Goal: Task Accomplishment & Management: Use online tool/utility

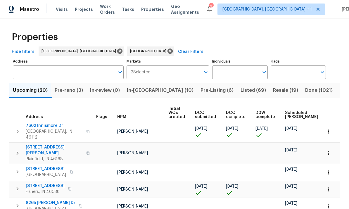
click at [28, 72] on input "Address" at bounding box center [64, 73] width 102 height 14
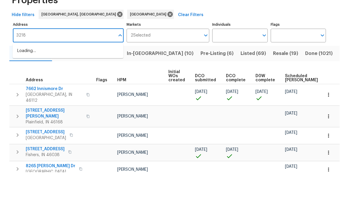
type input "3218 w"
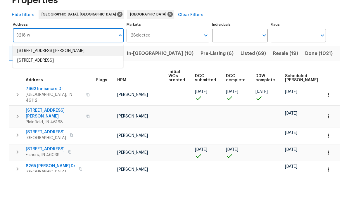
click at [45, 83] on li "3218 W 18th St Anderson IN 46011" at bounding box center [68, 88] width 111 height 10
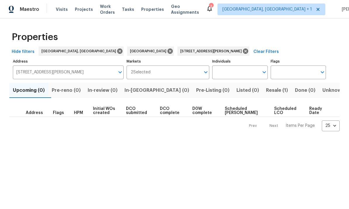
click at [266, 91] on span "Resale (1)" at bounding box center [277, 90] width 22 height 8
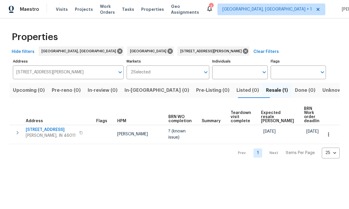
click at [19, 129] on icon "button" at bounding box center [17, 132] width 7 height 7
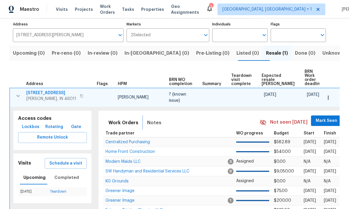
click at [151, 119] on span "Notes" at bounding box center [154, 123] width 14 height 8
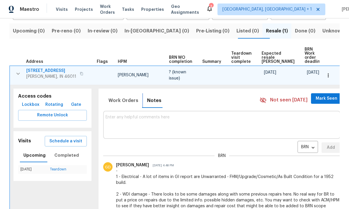
scroll to position [52, 0]
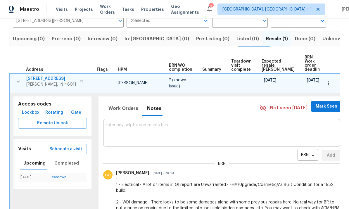
click at [332, 77] on button "button" at bounding box center [328, 83] width 13 height 13
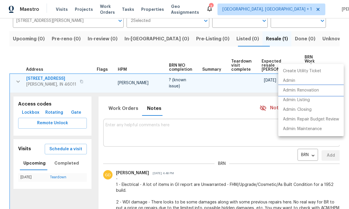
click at [308, 90] on p "Admin: Renovation" at bounding box center [301, 90] width 36 height 6
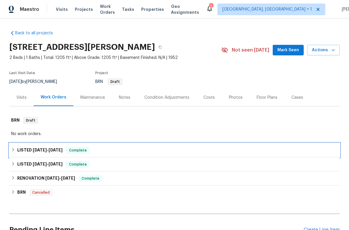
click at [11, 147] on div "LISTED 9/5/25 - 9/12/25 Complete" at bounding box center [174, 150] width 327 height 7
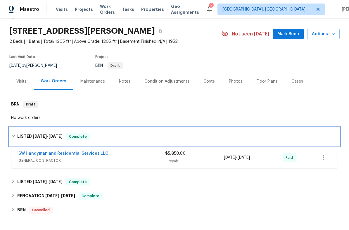
scroll to position [42, 0]
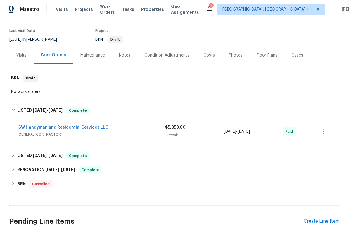
click at [86, 133] on span "GENERAL_CONTRACTOR" at bounding box center [91, 134] width 147 height 6
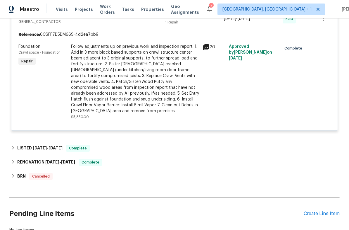
scroll to position [160, 0]
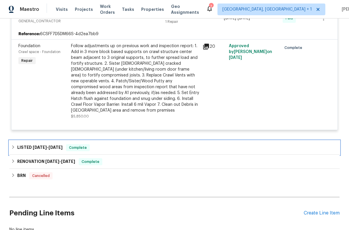
click at [10, 140] on div "LISTED 8/2/25 - 8/12/25 Complete" at bounding box center [174, 147] width 331 height 14
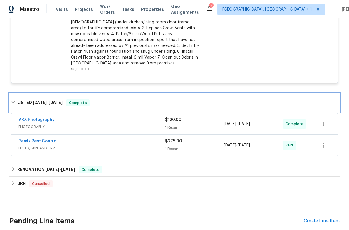
scroll to position [221, 0]
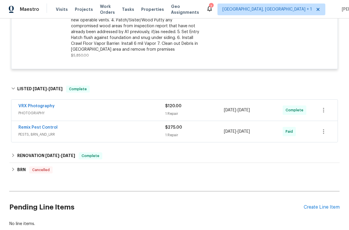
click at [71, 131] on span "PESTS, BRN_AND_LRR" at bounding box center [91, 134] width 147 height 6
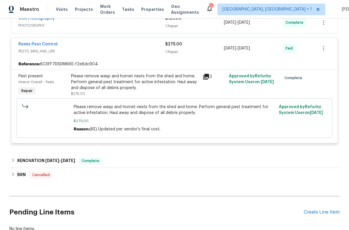
scroll to position [313, 0]
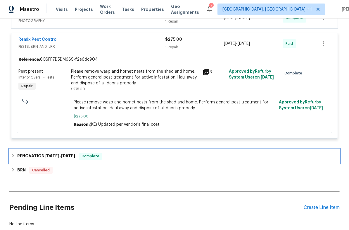
click at [12, 153] on icon at bounding box center [13, 155] width 4 height 4
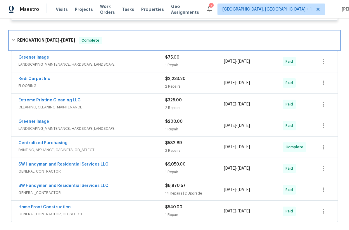
scroll to position [438, 0]
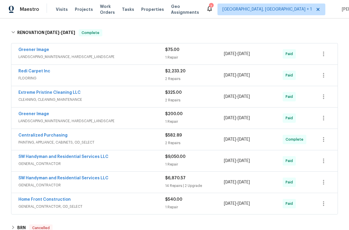
click at [117, 161] on span "GENERAL_CONTRACTOR" at bounding box center [91, 164] width 147 height 6
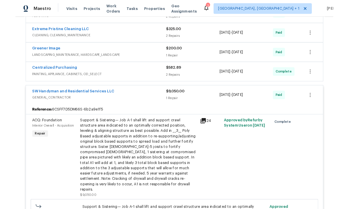
scroll to position [499, 0]
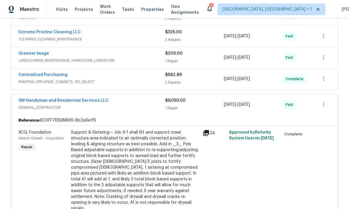
click at [123, 98] on div "SW Handyman and Residential Services LLC" at bounding box center [91, 101] width 147 height 7
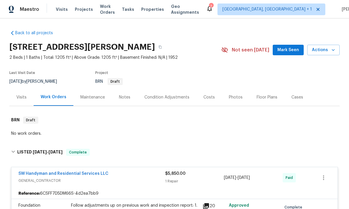
scroll to position [0, 0]
click at [213, 98] on div "Costs" at bounding box center [209, 97] width 25 height 17
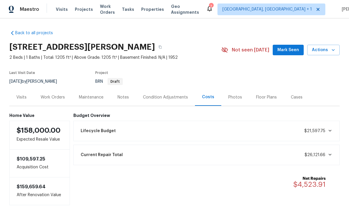
click at [325, 78] on section "3218 W 18th St, Anderson, IN 46011 2 Beds | 1 Baths | Total: 1205 ft² | Above G…" at bounding box center [174, 64] width 331 height 49
click at [56, 92] on div "Work Orders" at bounding box center [53, 97] width 38 height 17
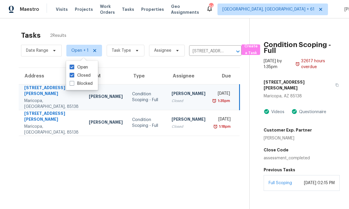
click at [70, 77] on span at bounding box center [72, 75] width 5 height 5
click at [70, 76] on input "Closed" at bounding box center [72, 75] width 4 height 4
checkbox input "false"
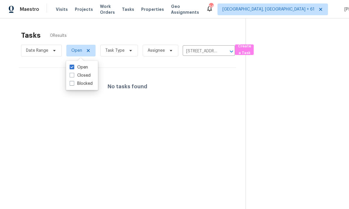
click at [224, 49] on icon "Clear" at bounding box center [224, 52] width 6 height 6
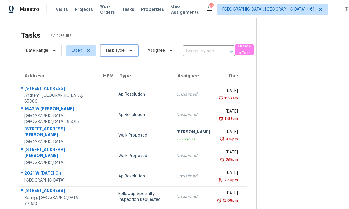
click at [116, 49] on span "Task Type" at bounding box center [114, 51] width 19 height 6
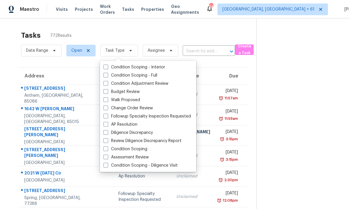
click at [106, 157] on span at bounding box center [106, 157] width 5 height 5
click at [106, 157] on input "Assessment Review" at bounding box center [106, 157] width 4 height 4
checkbox input "true"
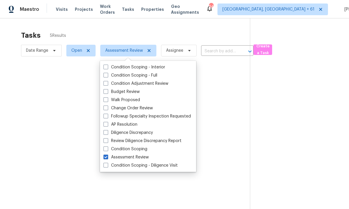
click at [7, 183] on div at bounding box center [174, 104] width 349 height 209
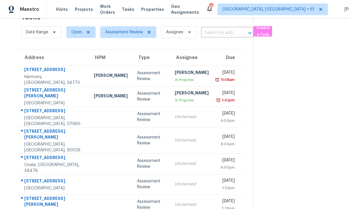
scroll to position [22, 0]
click at [48, 155] on div "9849 SW 61st Ct" at bounding box center [54, 158] width 60 height 7
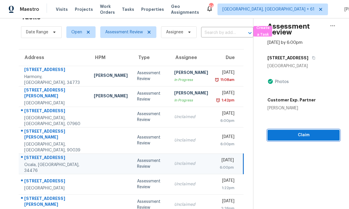
click at [300, 132] on span "Claim" at bounding box center [303, 135] width 63 height 7
click at [303, 132] on span "Start Assessment" at bounding box center [303, 135] width 63 height 7
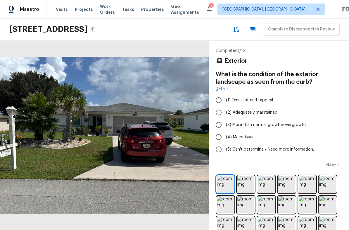
click at [97, 31] on button "Copy Address" at bounding box center [94, 29] width 8 height 8
click at [95, 29] on icon "Copy Address" at bounding box center [94, 29] width 4 height 4
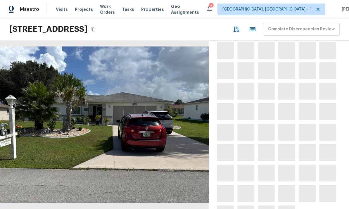
scroll to position [707, 0]
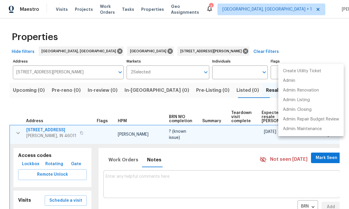
scroll to position [52, 0]
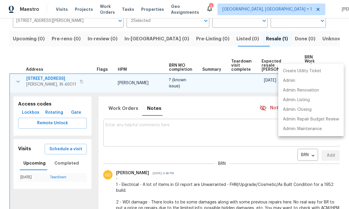
click at [69, 30] on div at bounding box center [174, 104] width 349 height 209
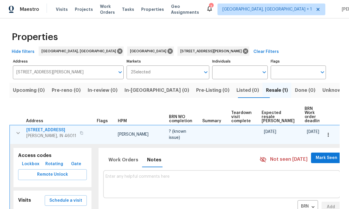
scroll to position [0, 0]
click at [134, 10] on span "Tasks" at bounding box center [128, 9] width 12 height 4
